Goal: Task Accomplishment & Management: Manage account settings

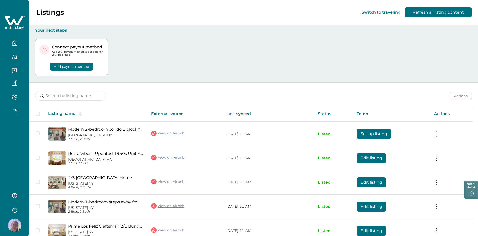
click at [13, 225] on img at bounding box center [15, 226] width 14 height 14
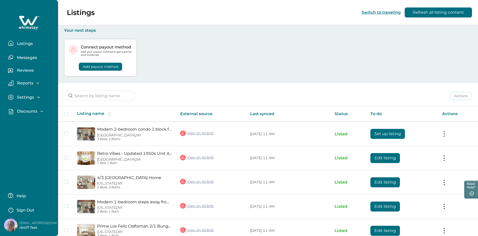
click at [20, 211] on p "Sign Out" at bounding box center [26, 210] width 18 height 5
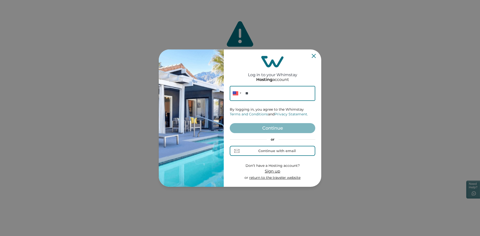
click at [274, 87] on input "**" at bounding box center [273, 93] width 86 height 15
click at [273, 152] on div "Continue with email" at bounding box center [277, 151] width 38 height 4
click at [261, 94] on input at bounding box center [273, 93] width 86 height 15
drag, startPoint x: 167, startPoint y: 35, endPoint x: 145, endPoint y: 35, distance: 21.5
click at [167, 35] on div "Log in to your Whimstay Hosting account Email By logging in, you agree to the W…" at bounding box center [240, 118] width 480 height 236
